Goal: Check status: Verify the current state of an ongoing process or item

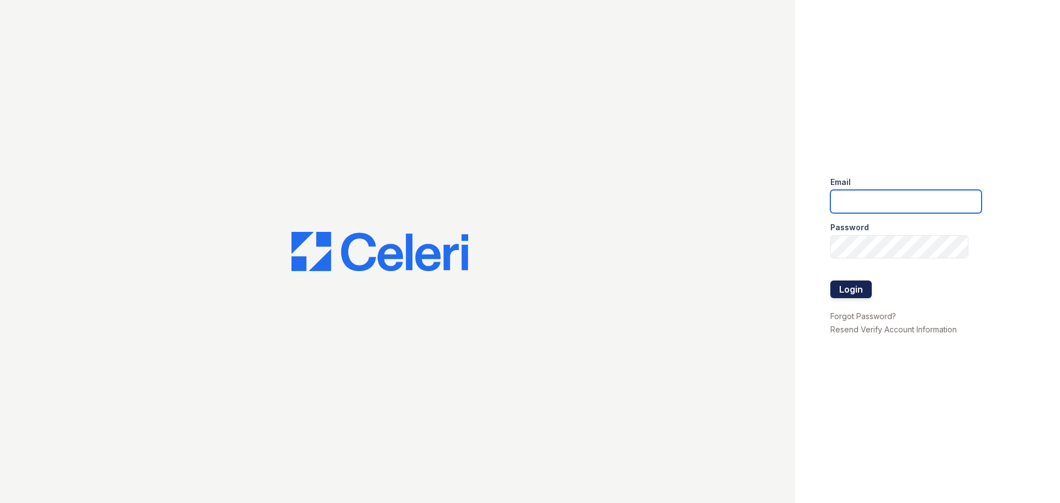
type input "[EMAIL_ADDRESS][DOMAIN_NAME]"
click at [847, 295] on button "Login" at bounding box center [850, 289] width 41 height 18
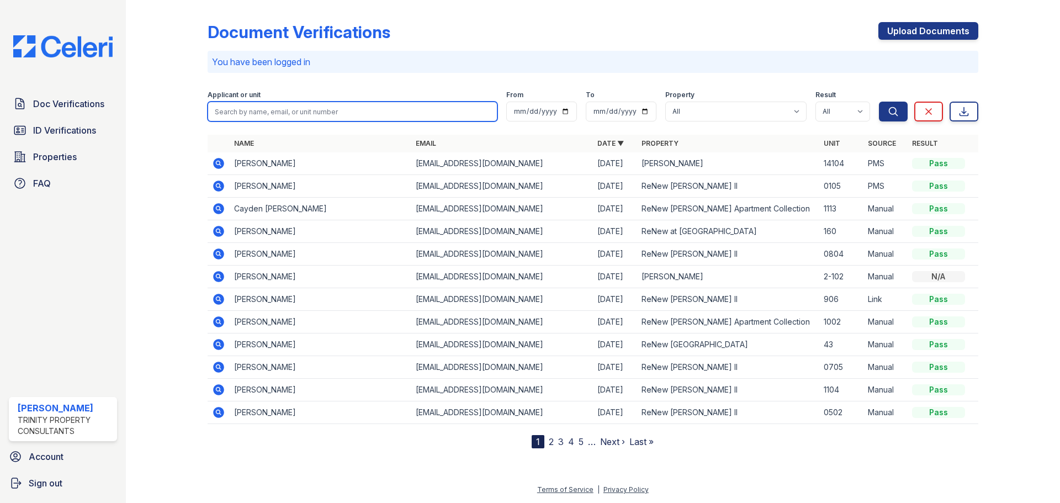
click at [293, 116] on input "search" at bounding box center [353, 112] width 290 height 20
type input "v"
type input "nuvia"
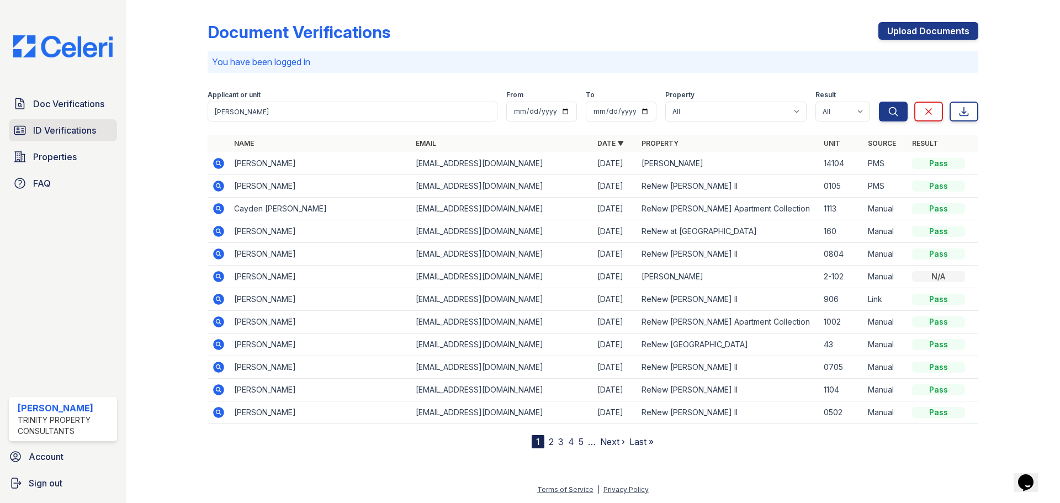
click at [84, 124] on span "ID Verifications" at bounding box center [64, 130] width 63 height 13
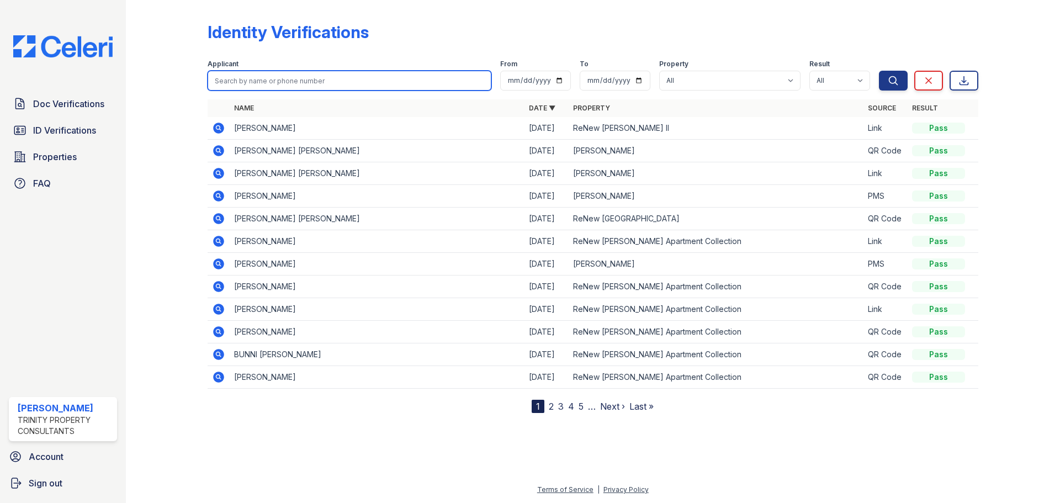
click at [262, 81] on input "search" at bounding box center [350, 81] width 284 height 20
type input "nuvia"
click at [879, 71] on button "Search" at bounding box center [893, 81] width 29 height 20
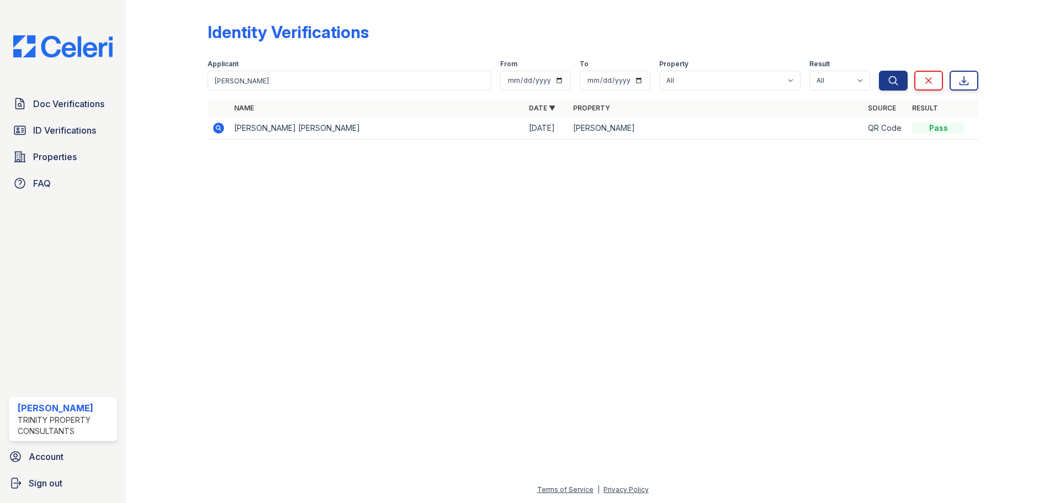
click at [220, 129] on icon at bounding box center [218, 128] width 11 height 11
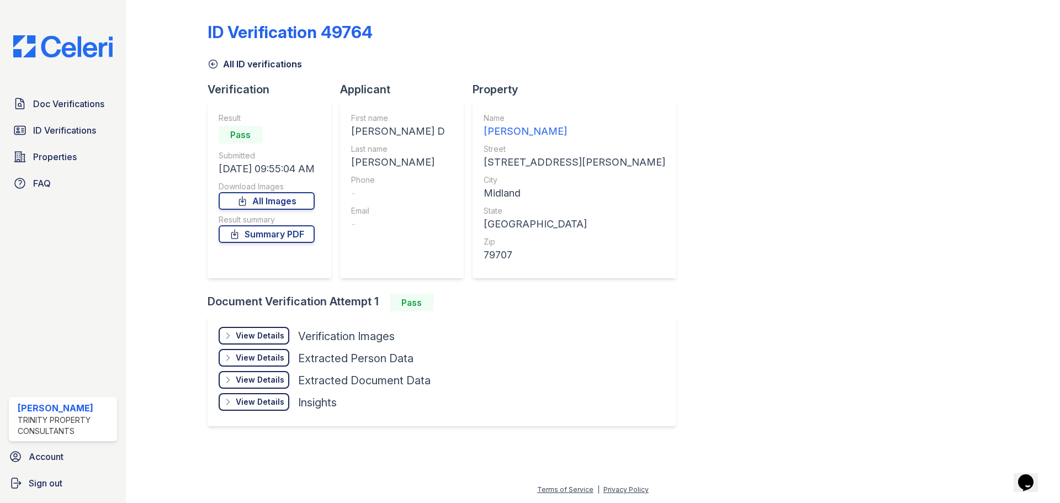
click at [259, 332] on div "View Details" at bounding box center [260, 335] width 49 height 11
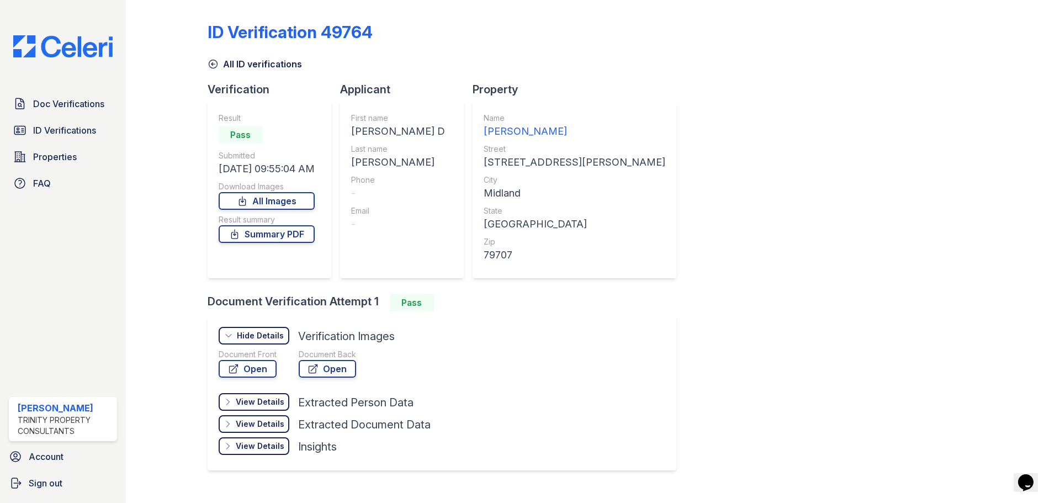
click at [254, 359] on div "Document Front" at bounding box center [248, 354] width 58 height 11
click at [254, 362] on link "Open" at bounding box center [248, 369] width 58 height 18
click at [261, 240] on link "Summary PDF" at bounding box center [267, 234] width 96 height 18
